Goal: Information Seeking & Learning: Learn about a topic

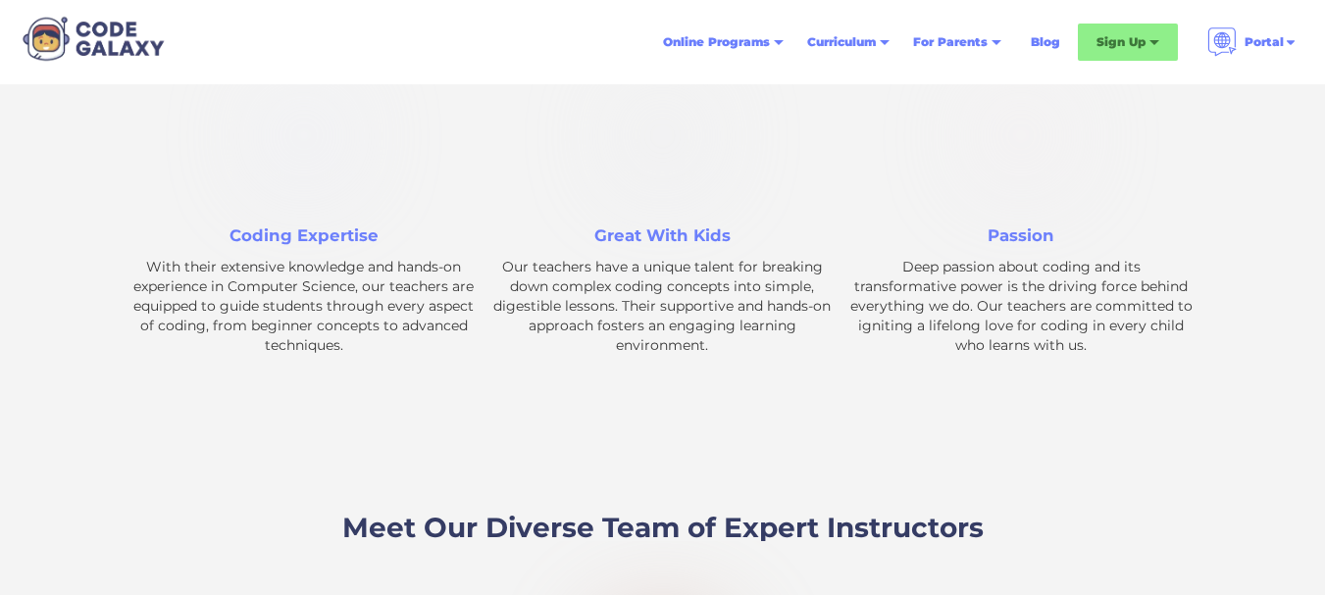
scroll to position [2902, 0]
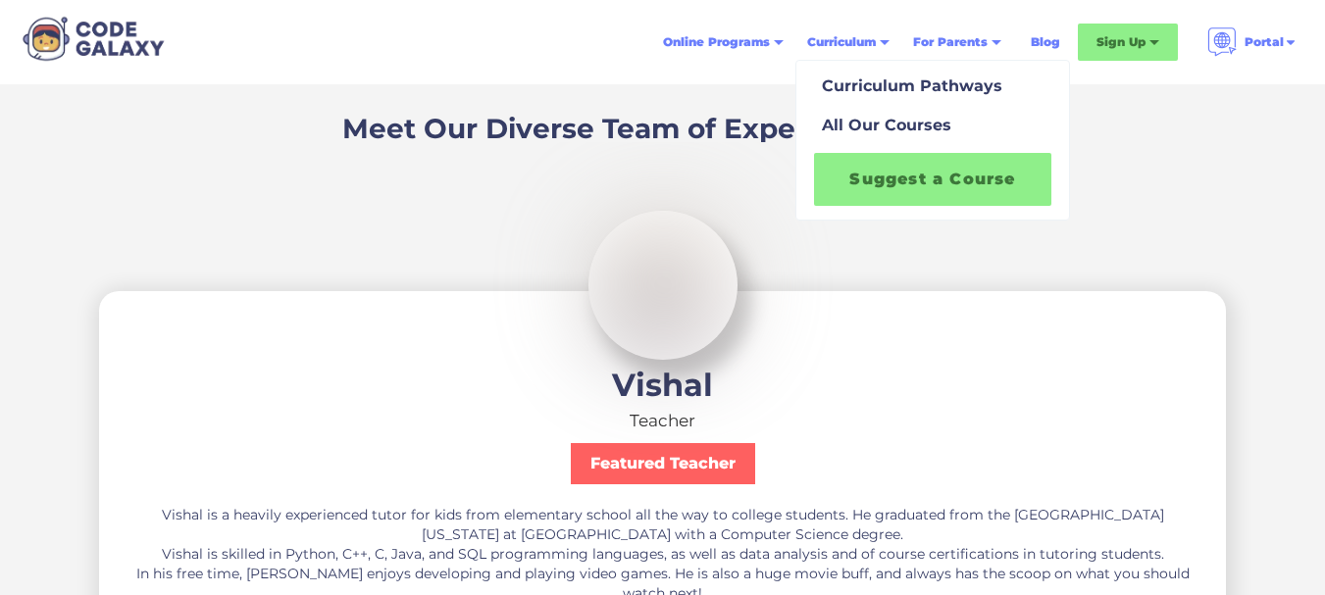
click at [887, 123] on div "All Our Courses" at bounding box center [882, 126] width 137 height 24
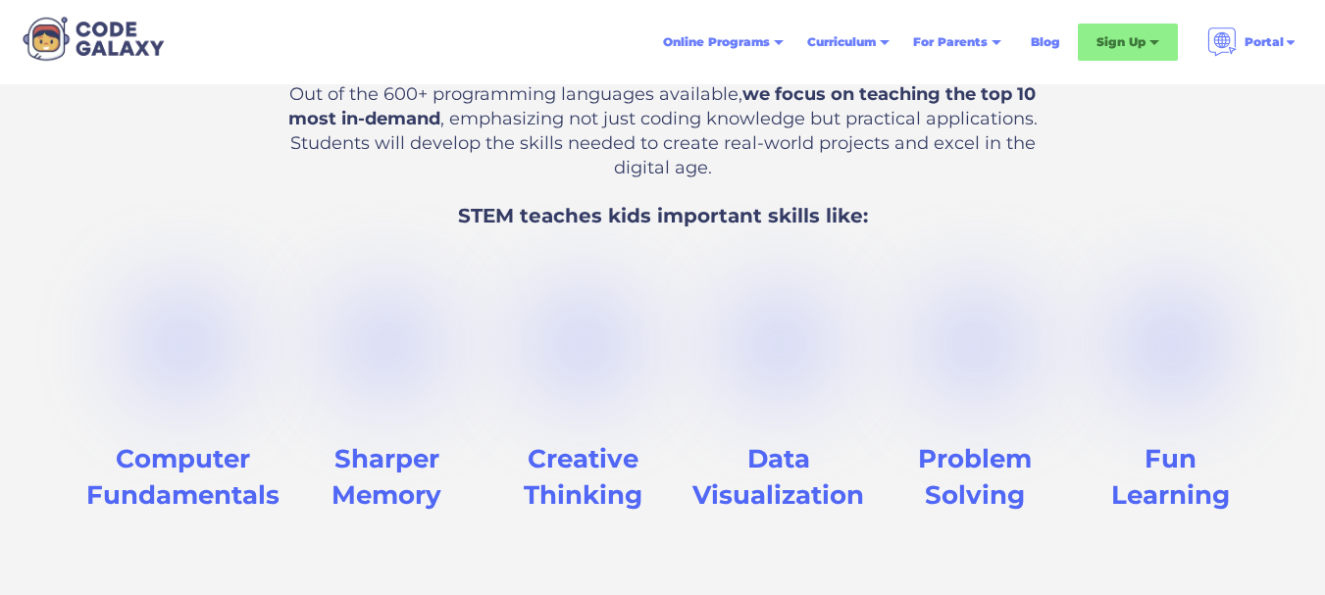
click at [76, 240] on div "Code Galaxy Curriculum Code Galaxy is the leading online coding school for kids…" at bounding box center [662, 206] width 1325 height 789
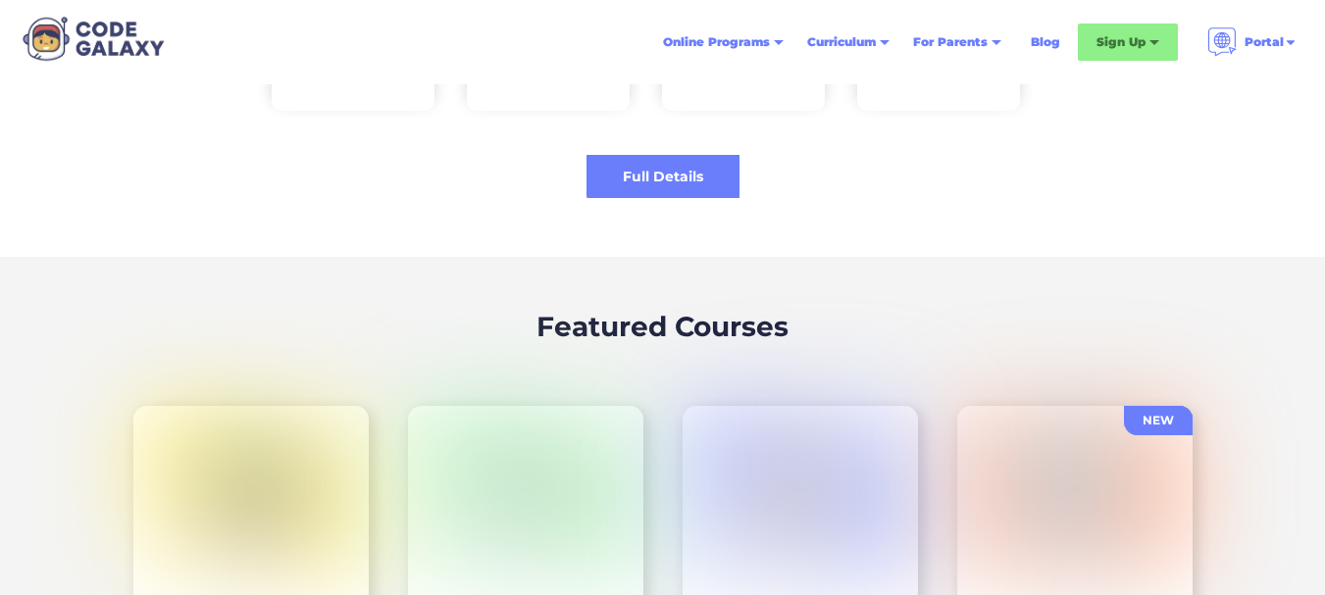
scroll to position [4180, 0]
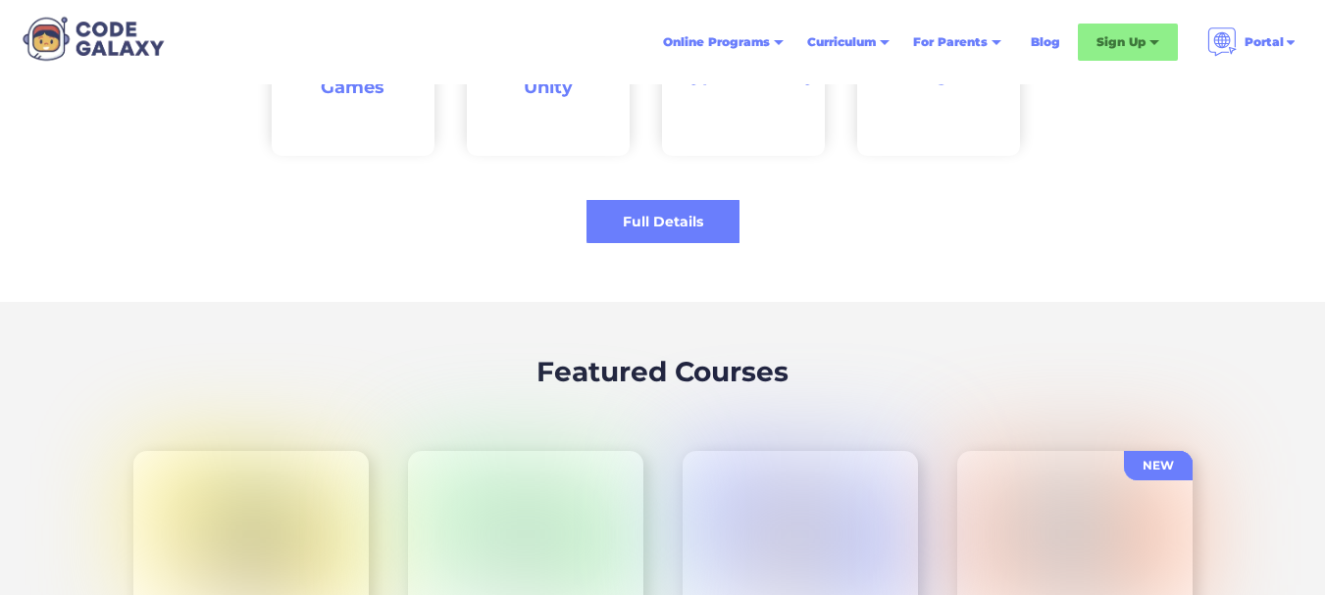
click at [612, 243] on div "Full Details Book a Free Trial" at bounding box center [662, 214] width 1325 height 58
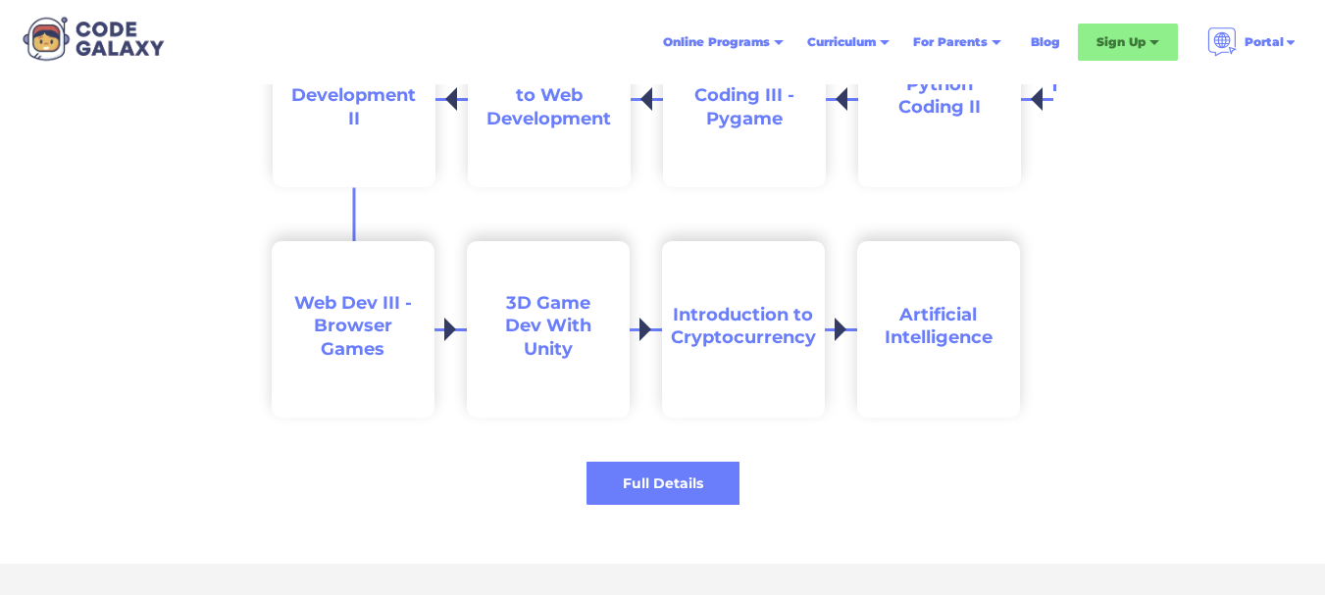
scroll to position [3932, 0]
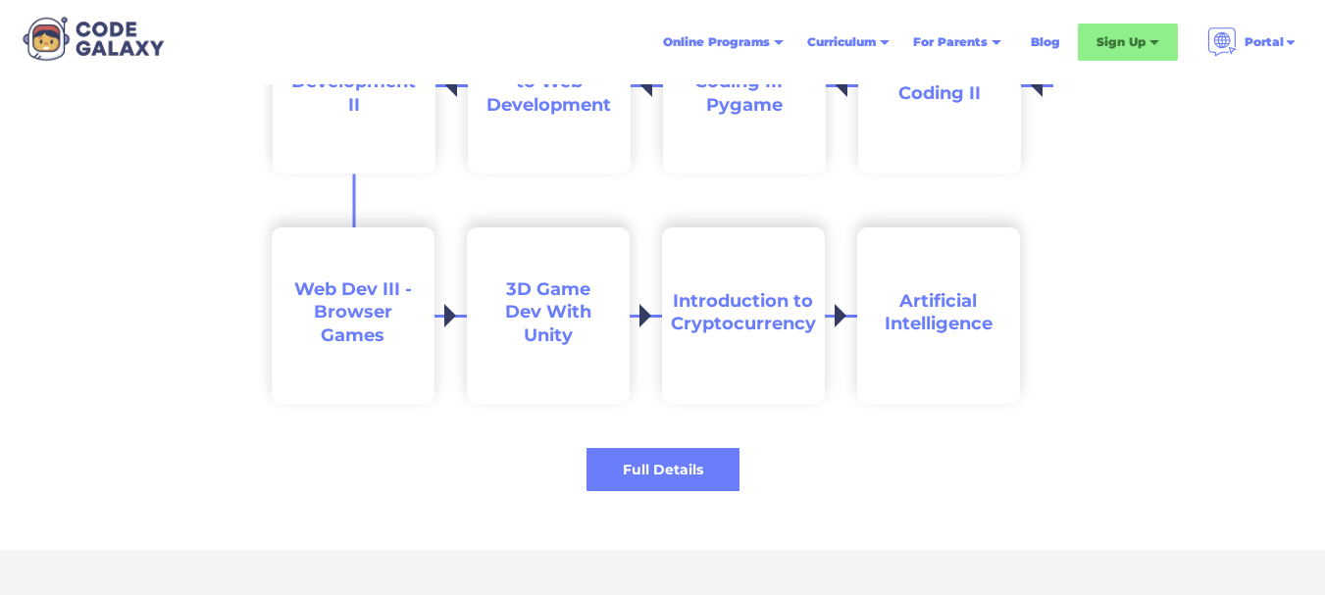
click at [630, 458] on div "Full Details" at bounding box center [662, 469] width 153 height 43
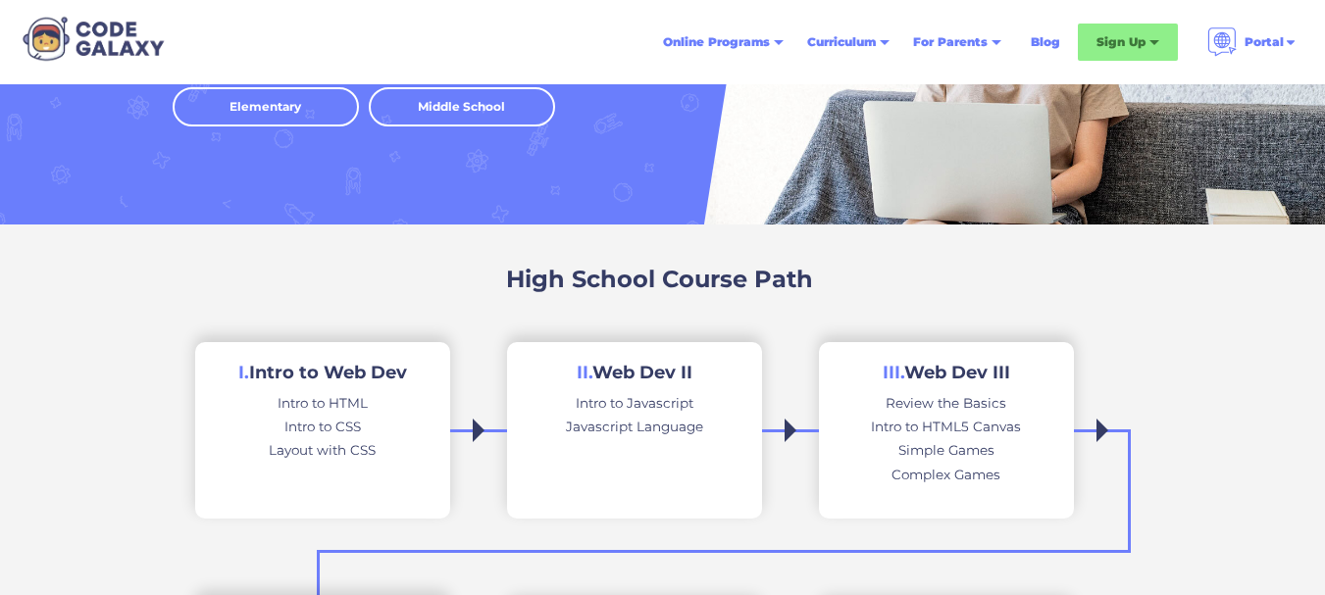
scroll to position [164, 0]
